Goal: Transaction & Acquisition: Purchase product/service

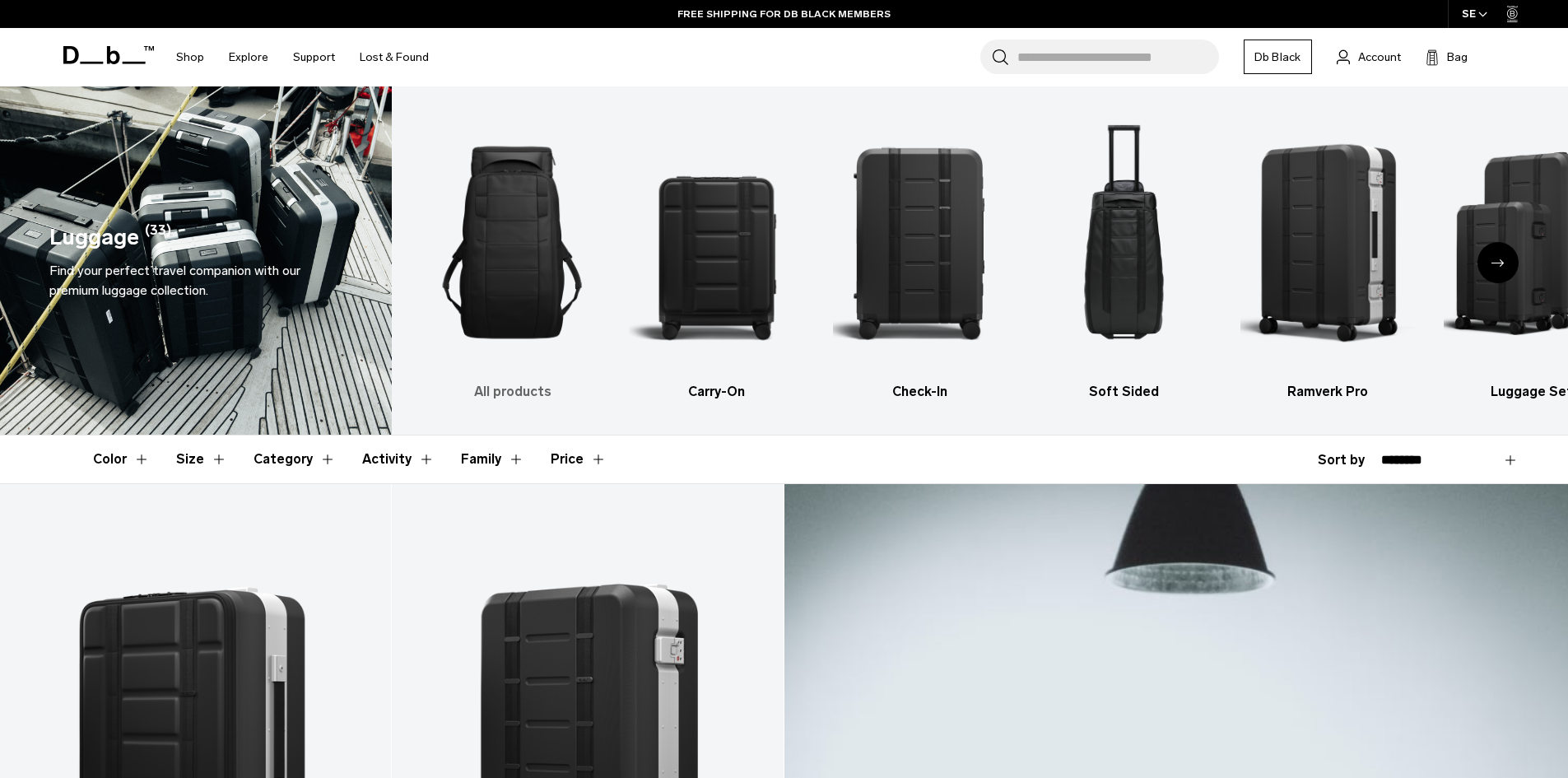
click at [510, 315] on img "1 / 6" at bounding box center [512, 242] width 175 height 263
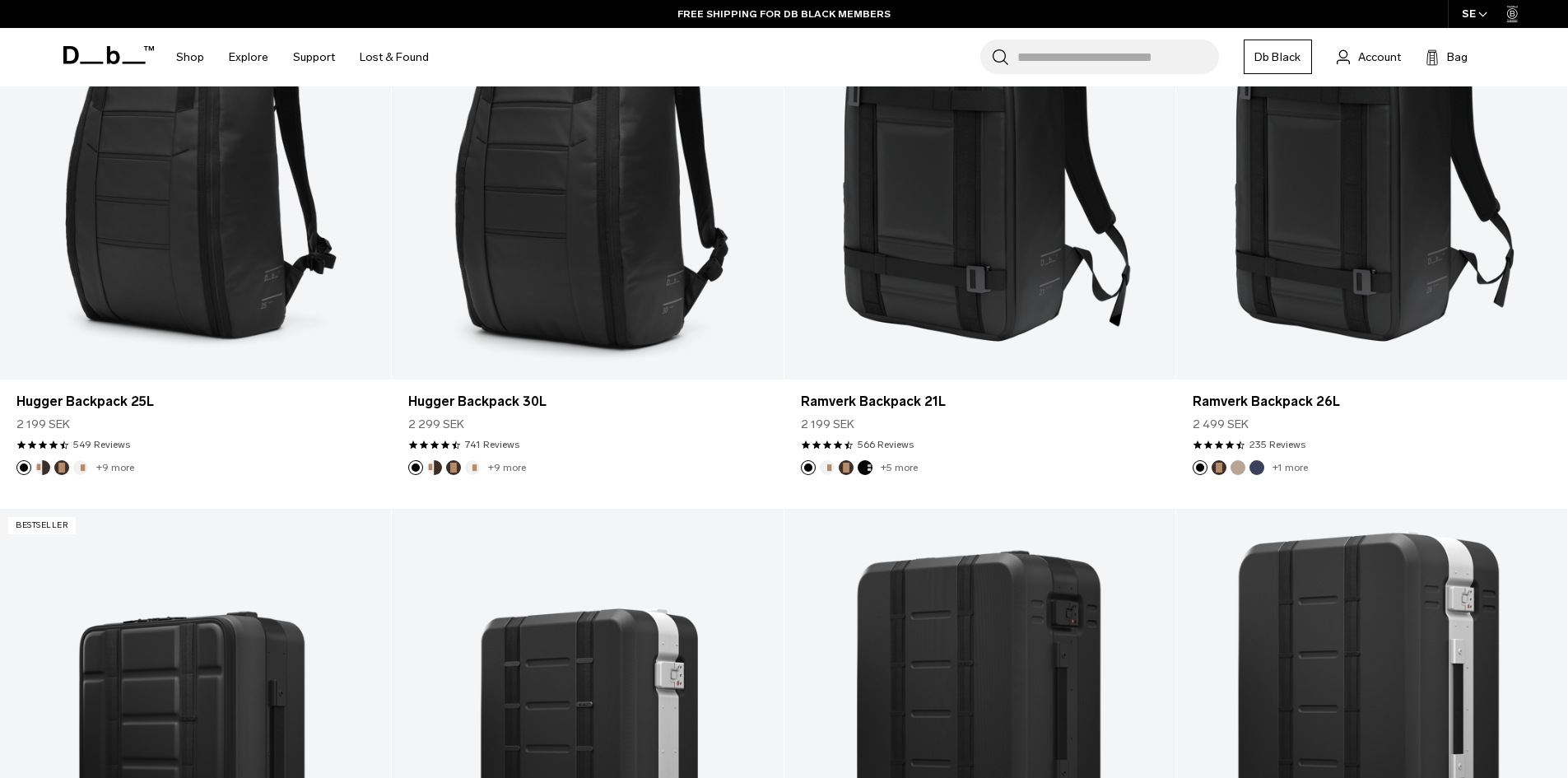
scroll to position [439, 0]
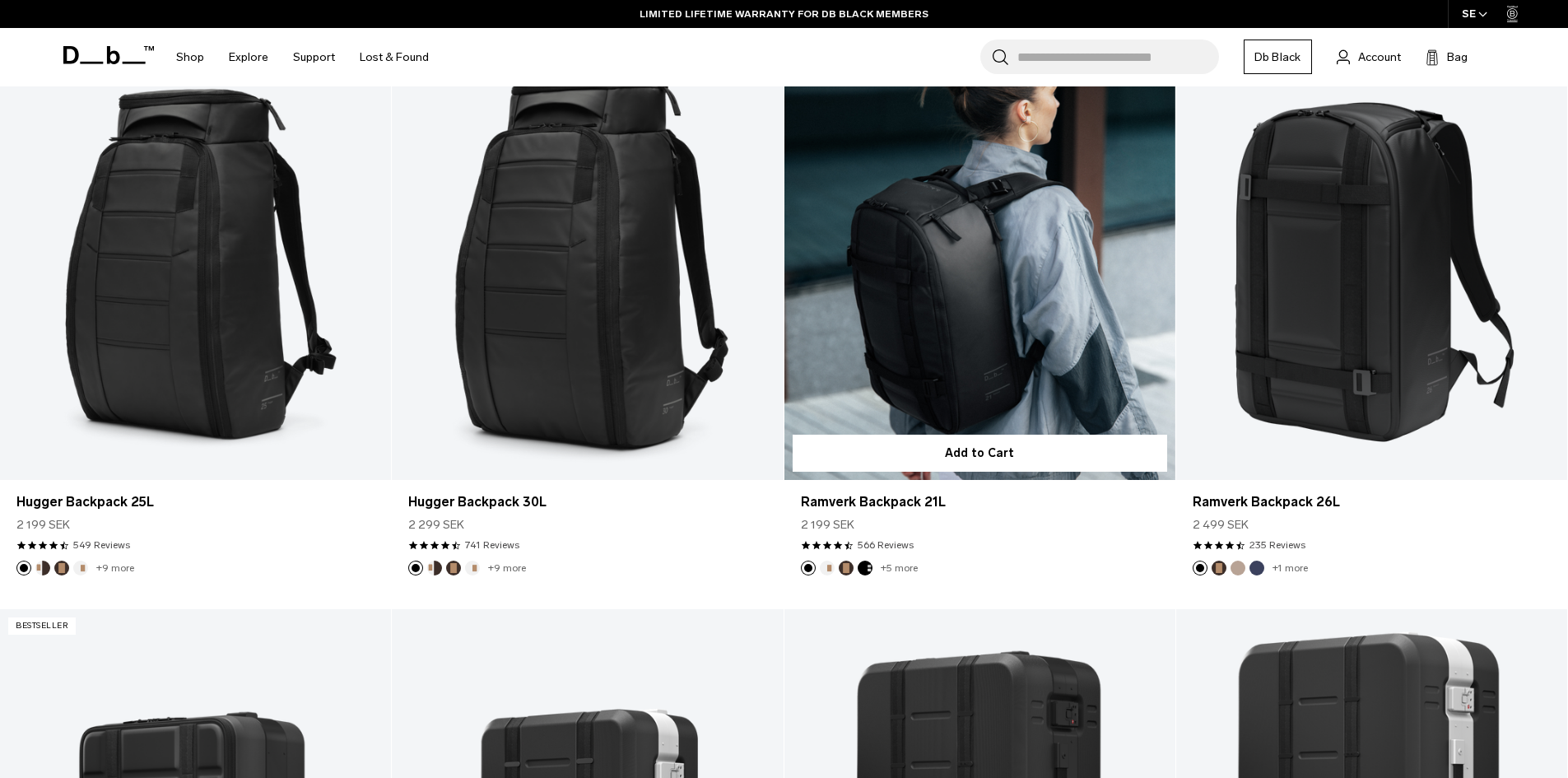
click at [1023, 344] on link "Ramverk Backpack 21L" at bounding box center [980, 262] width 391 height 434
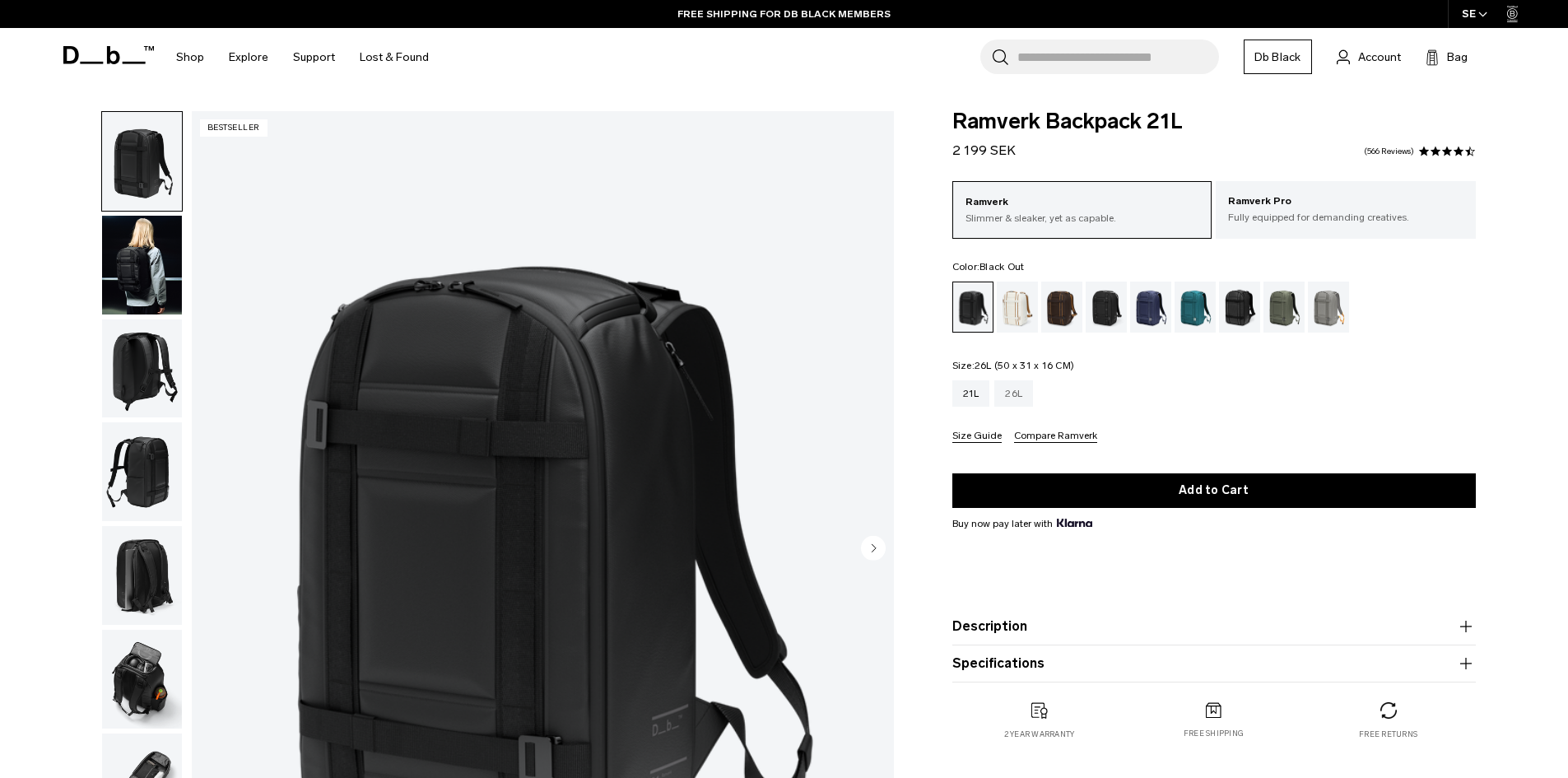
click at [1021, 396] on div "26L" at bounding box center [1013, 394] width 38 height 27
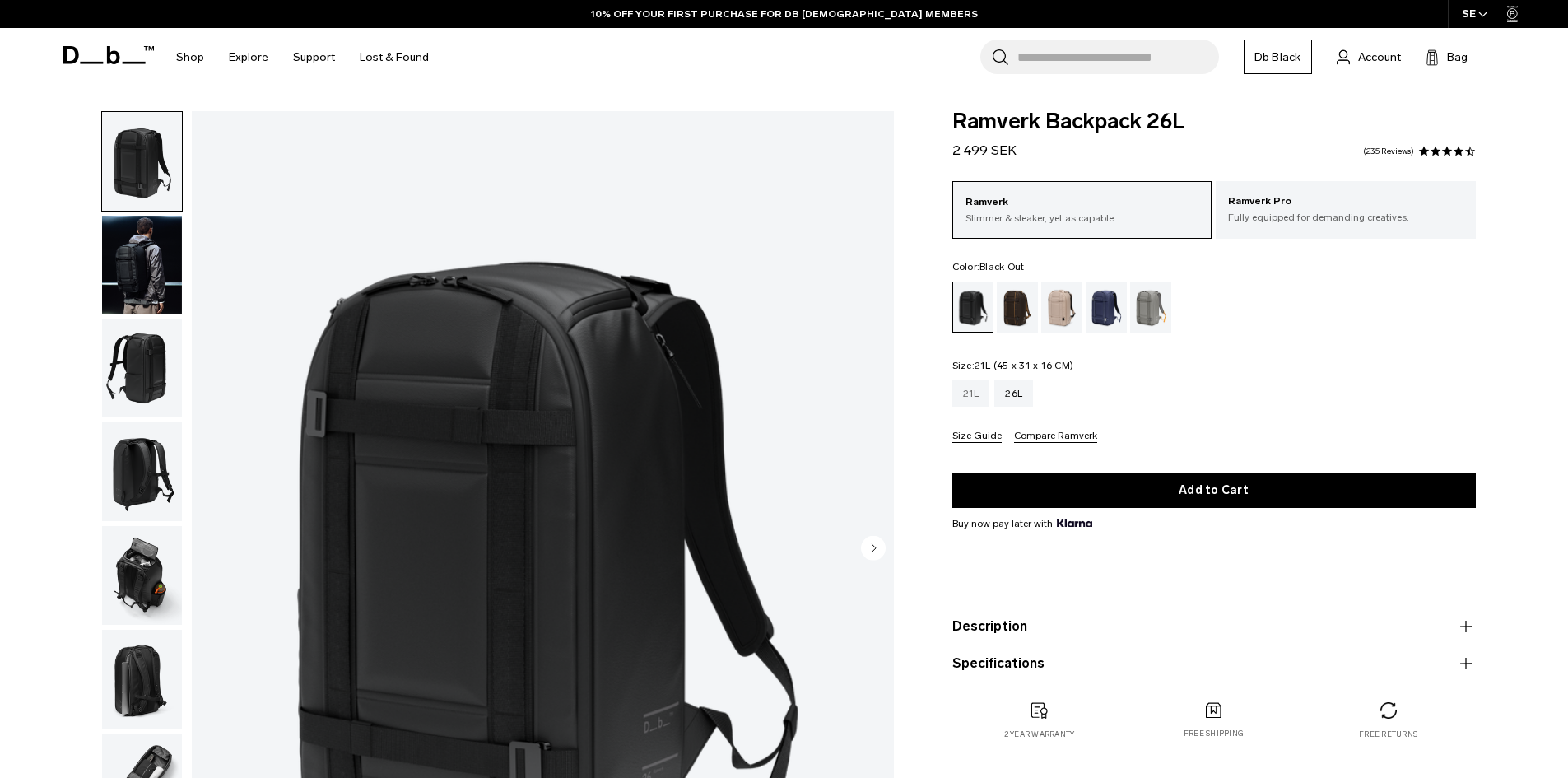
click at [970, 397] on div "21L" at bounding box center [971, 394] width 38 height 27
